Goal: Information Seeking & Learning: Understand process/instructions

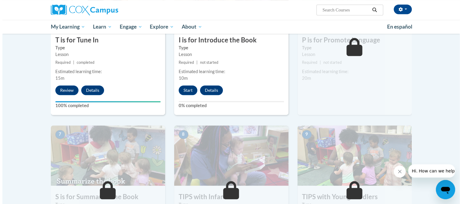
scroll to position [343, 0]
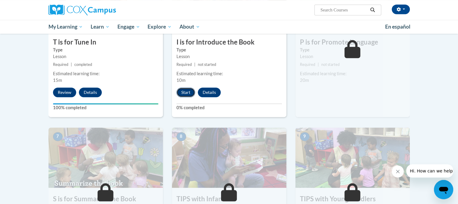
click at [184, 93] on button "Start" at bounding box center [185, 93] width 19 height 10
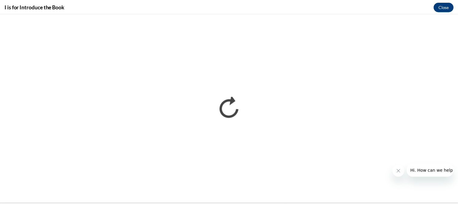
scroll to position [0, 0]
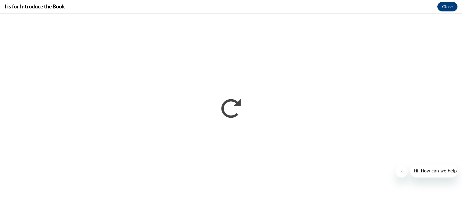
click at [402, 172] on icon "Close message from company" at bounding box center [401, 171] width 3 height 3
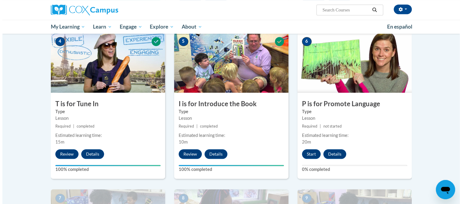
scroll to position [273, 0]
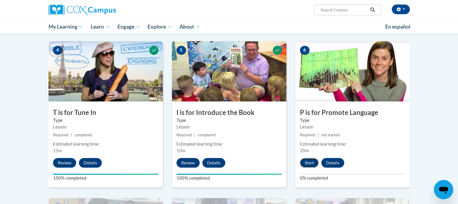
click at [308, 165] on button "Start" at bounding box center [309, 163] width 19 height 10
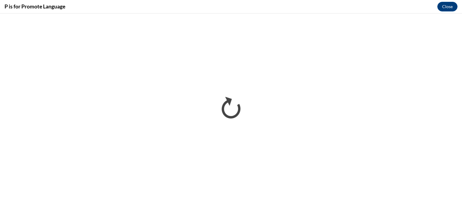
scroll to position [0, 0]
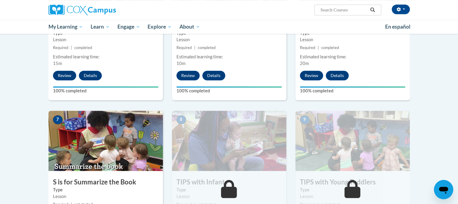
scroll to position [358, 0]
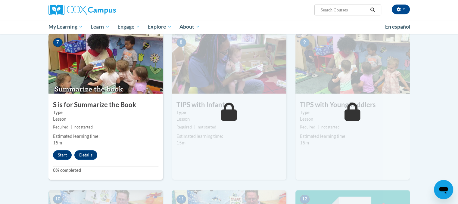
drag, startPoint x: 0, startPoint y: 0, endPoint x: 462, endPoint y: 133, distance: 480.5
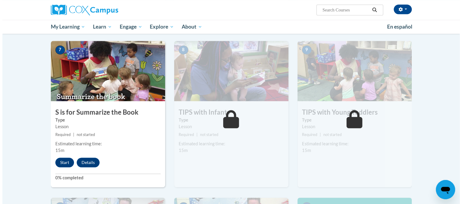
scroll to position [438, 0]
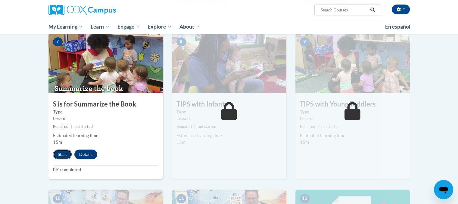
click at [62, 157] on button "Start" at bounding box center [62, 155] width 19 height 10
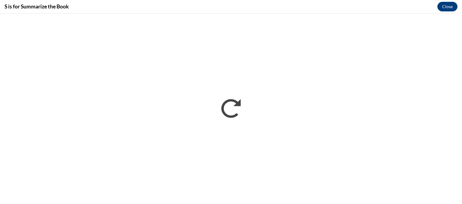
scroll to position [0, 0]
